Goal: Check status: Check status

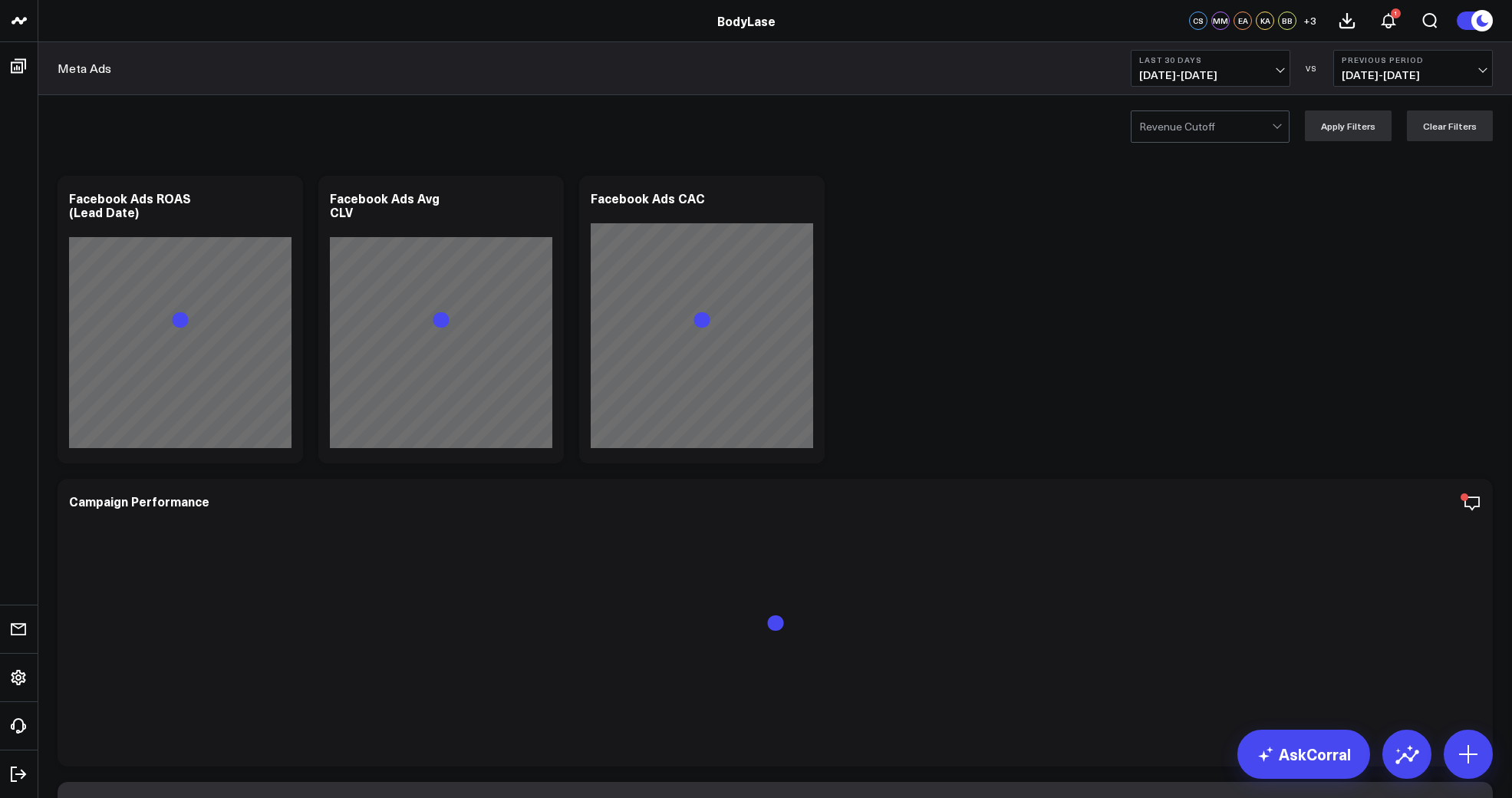
click at [1208, 83] on button "Last 30 Days [DATE] - [DATE]" at bounding box center [1210, 68] width 159 height 37
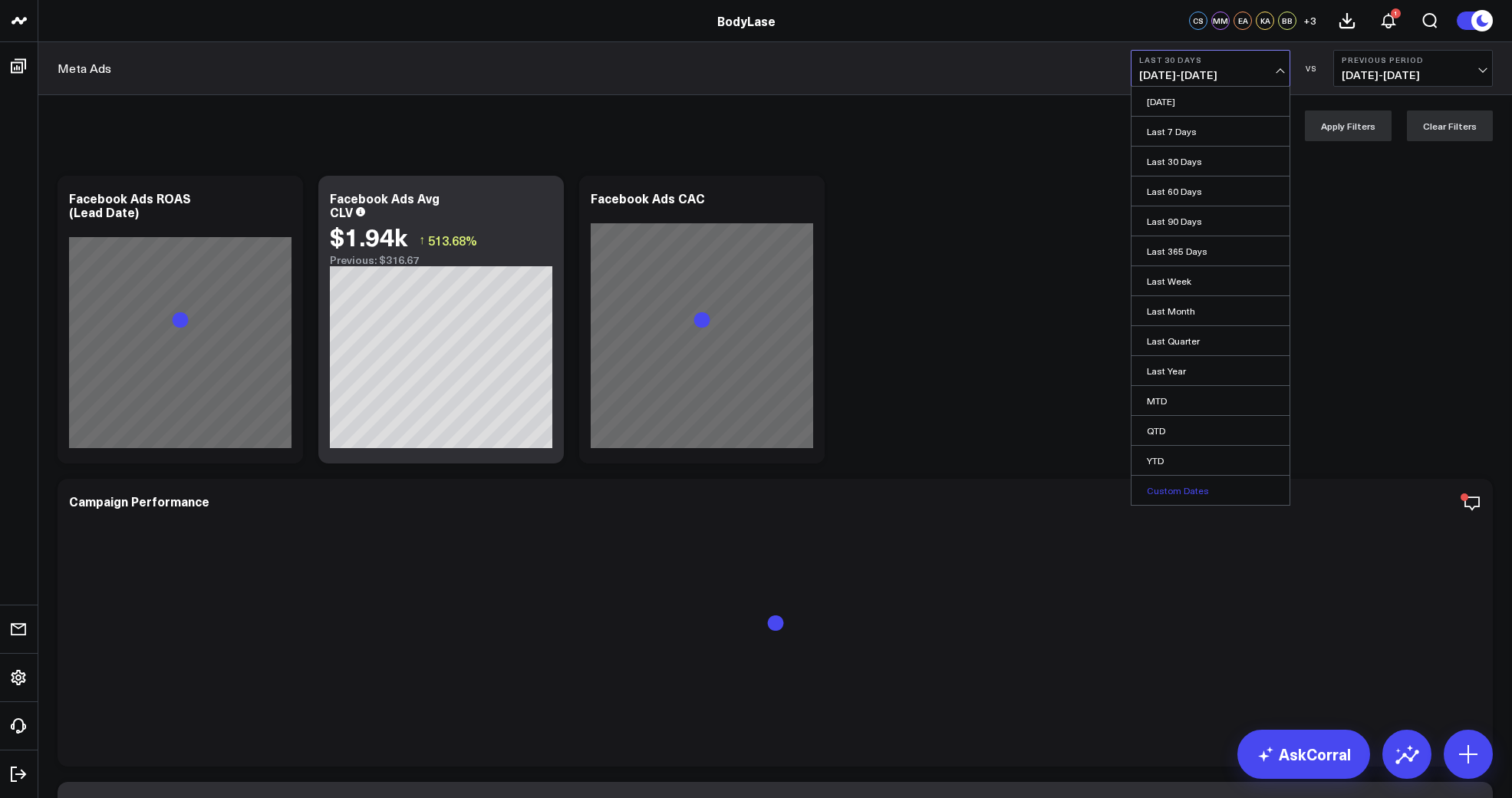
click at [1167, 490] on link "Custom Dates" at bounding box center [1211, 489] width 158 height 29
select select "8"
select select "2025"
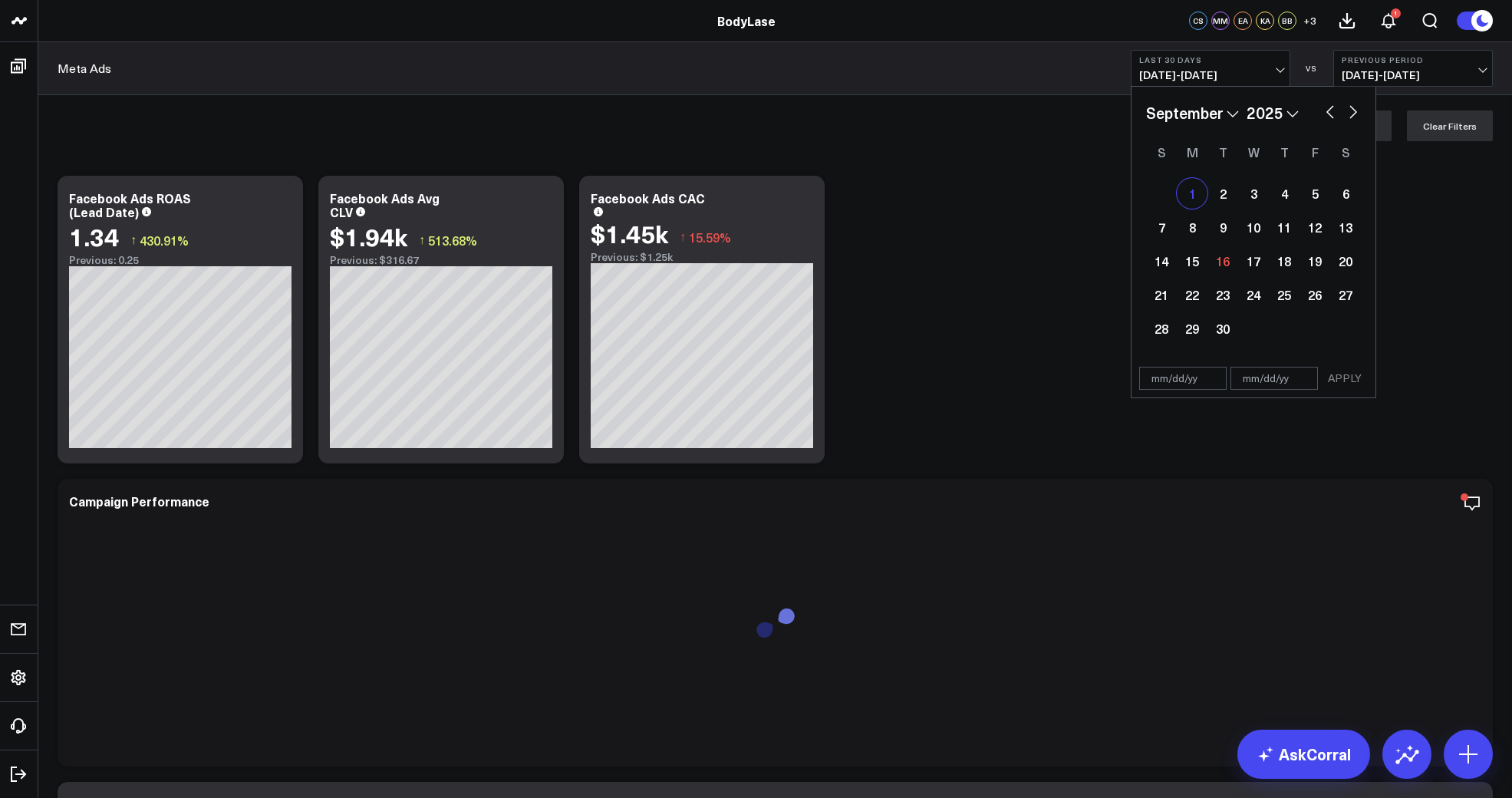
click at [1189, 190] on div "1" at bounding box center [1192, 193] width 31 height 31
select select "8"
select select "2025"
type input "[DATE]"
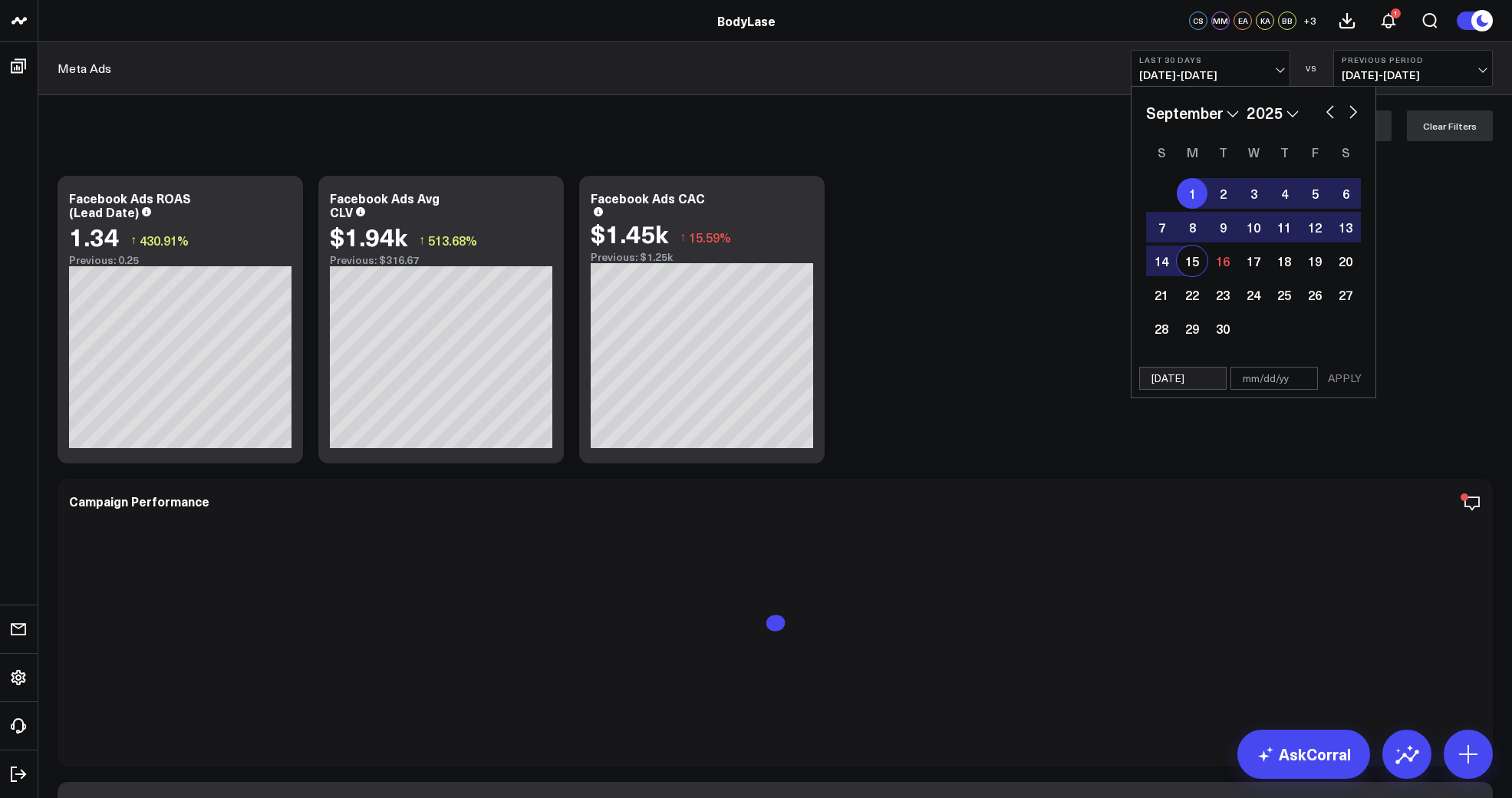
click at [1188, 262] on div "15" at bounding box center [1192, 260] width 31 height 31
type input "[DATE]"
select select "8"
select select "2025"
click at [1342, 376] on button "APPLY" at bounding box center [1345, 378] width 46 height 23
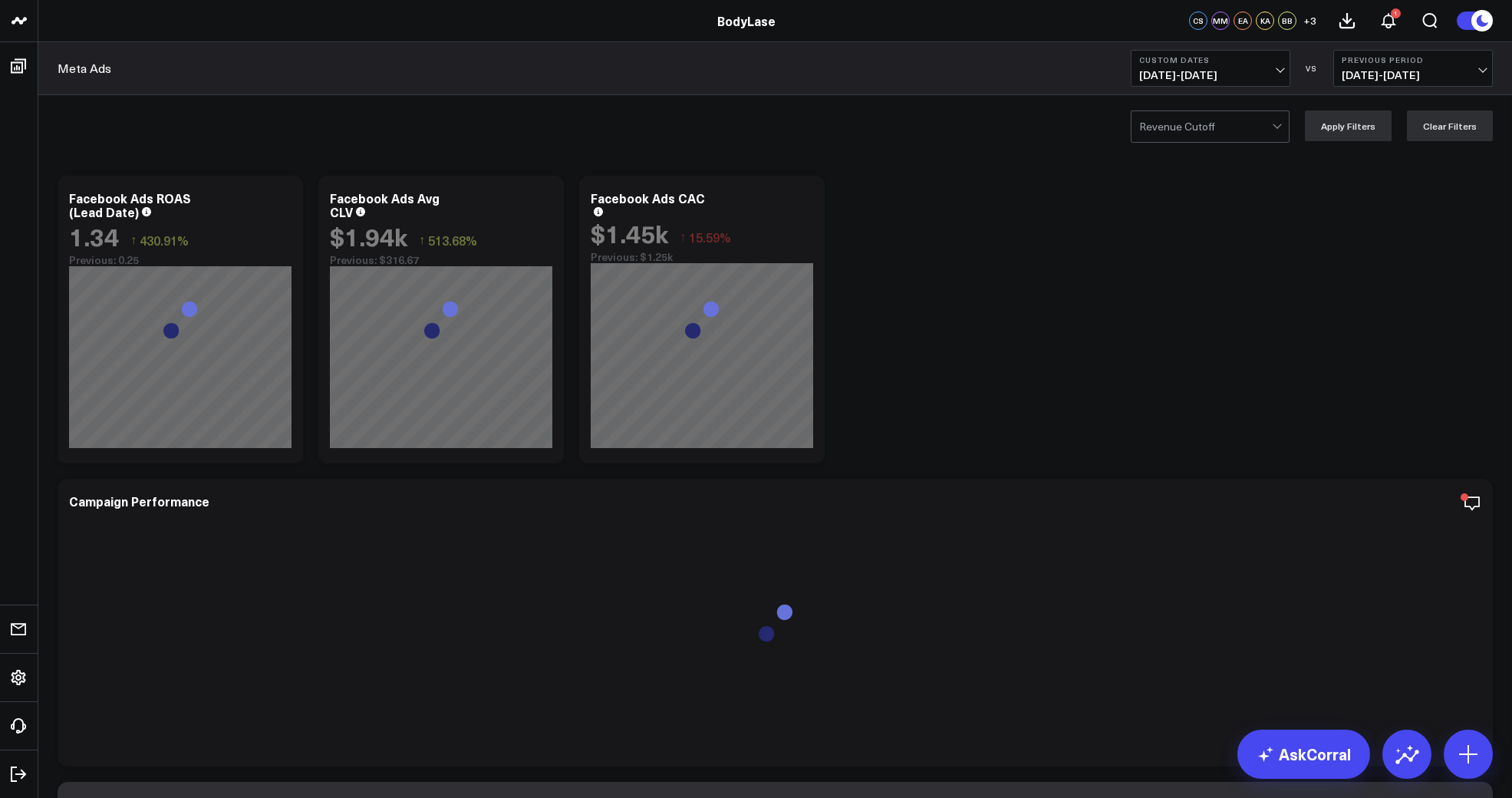
click at [1417, 77] on span "[DATE] - [DATE]" at bounding box center [1413, 75] width 143 height 12
click at [1394, 126] on link "MoM" at bounding box center [1414, 130] width 158 height 29
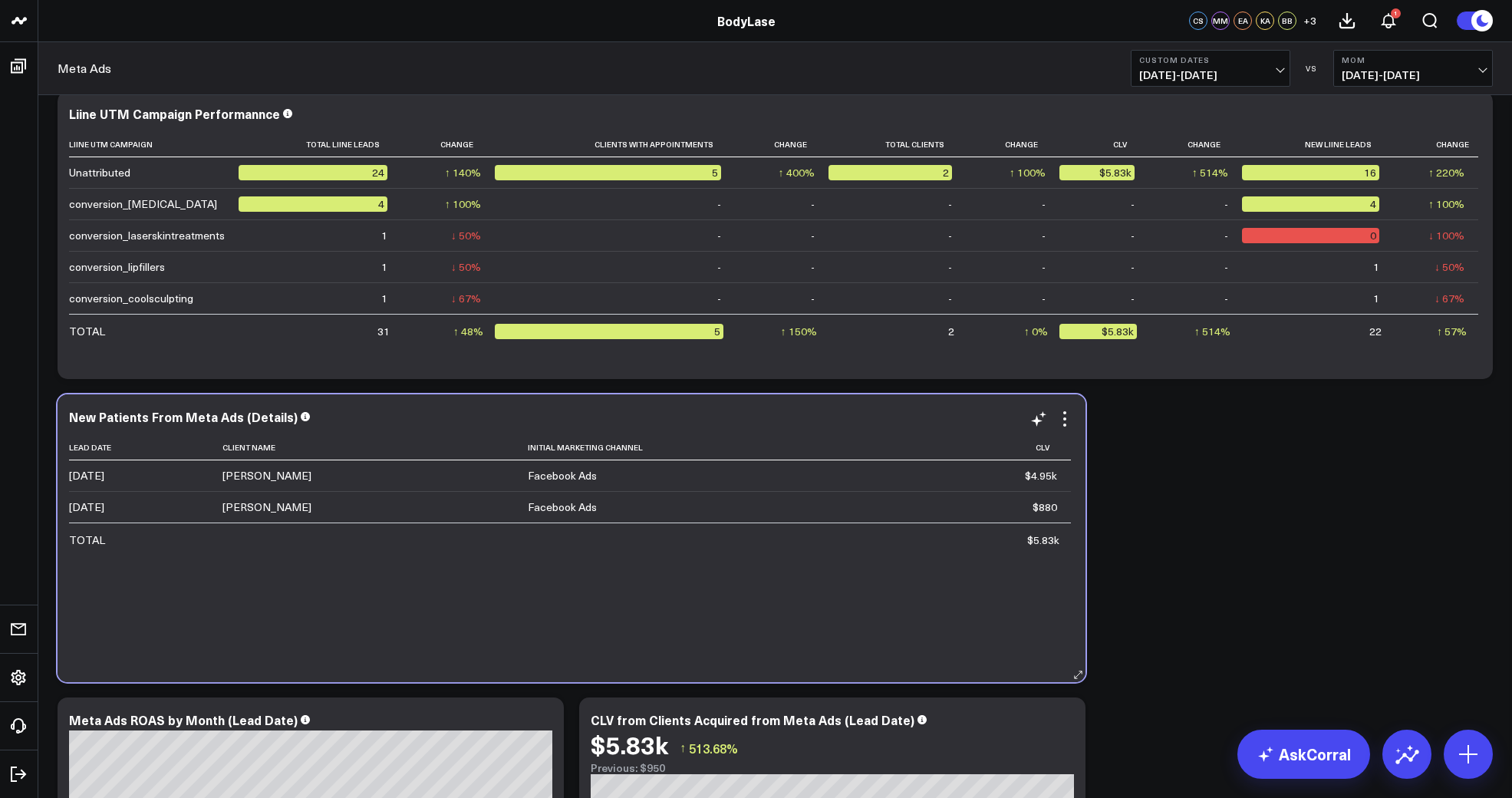
click at [716, 600] on div "Lead Date Client Name Initial Marketing Channel Clv [DATE] [PERSON_NAME] Facebo…" at bounding box center [572, 550] width 1005 height 232
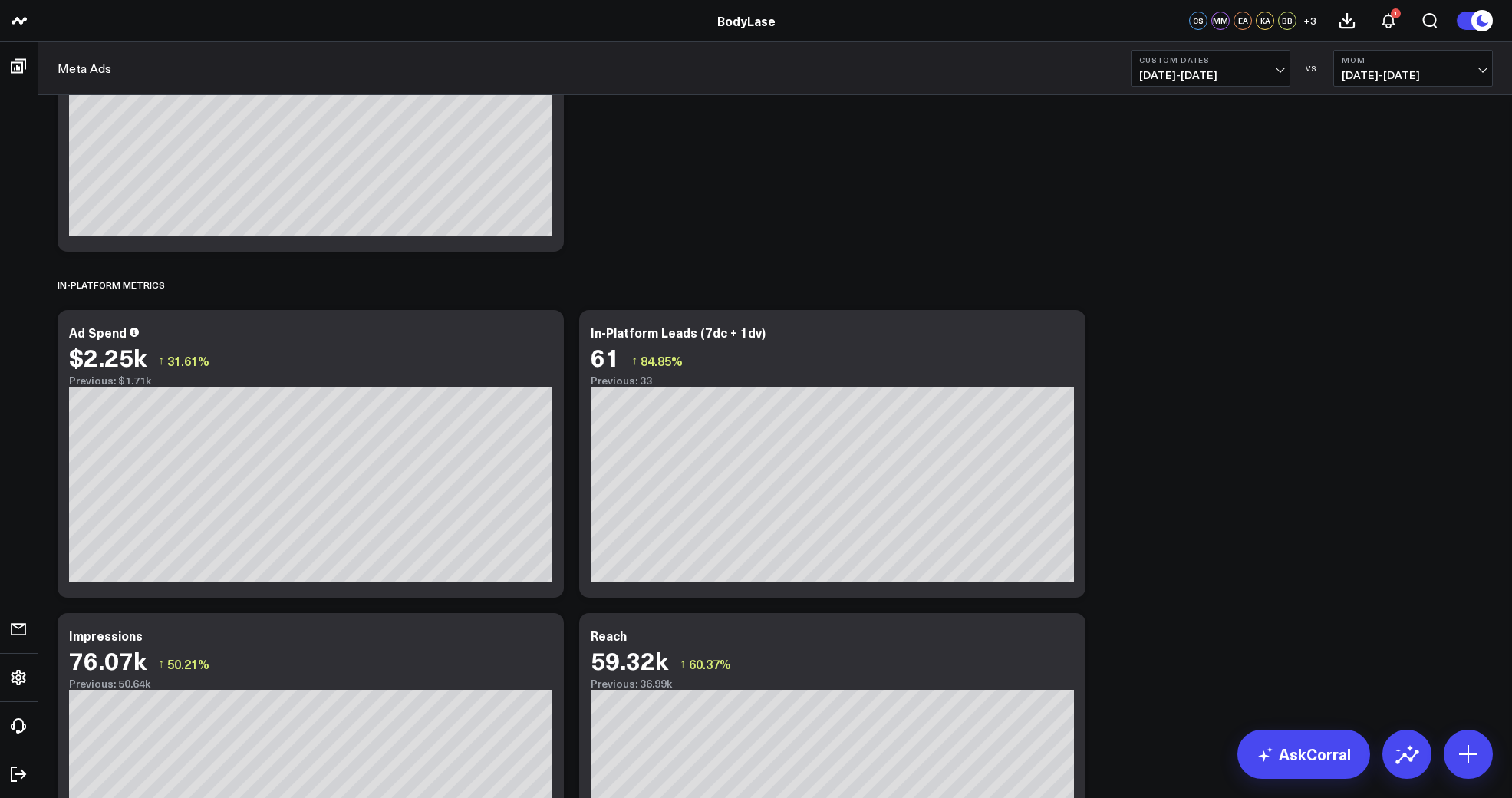
scroll to position [1918, 0]
